Goal: Information Seeking & Learning: Learn about a topic

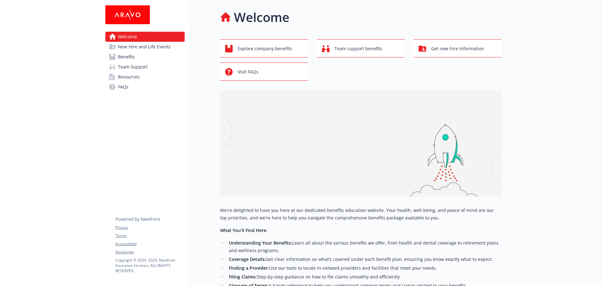
click at [129, 62] on span "Team Support" at bounding box center [133, 67] width 30 height 10
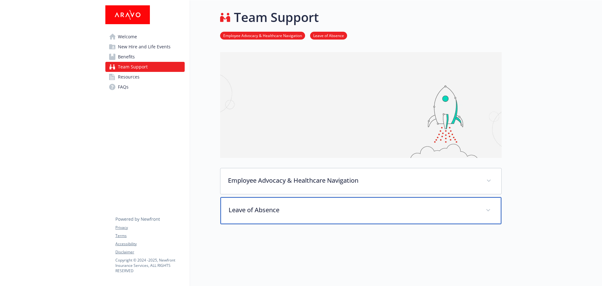
click at [314, 206] on p "Leave of Absence" at bounding box center [354, 209] width 250 height 9
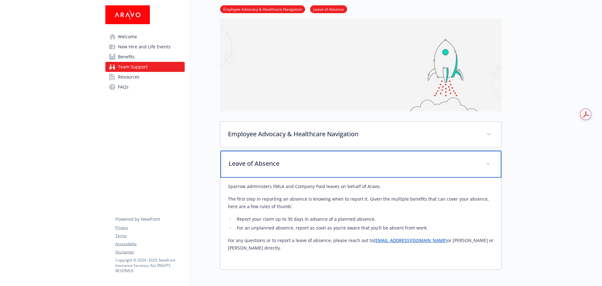
scroll to position [126, 0]
